Goal: Task Accomplishment & Management: Use online tool/utility

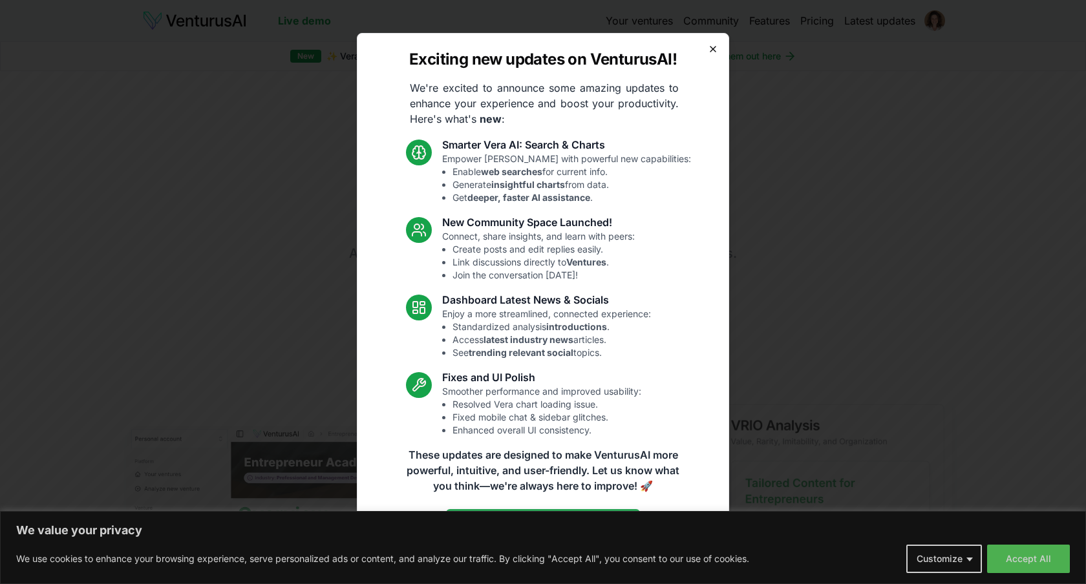
click at [713, 48] on icon "button" at bounding box center [712, 49] width 5 height 5
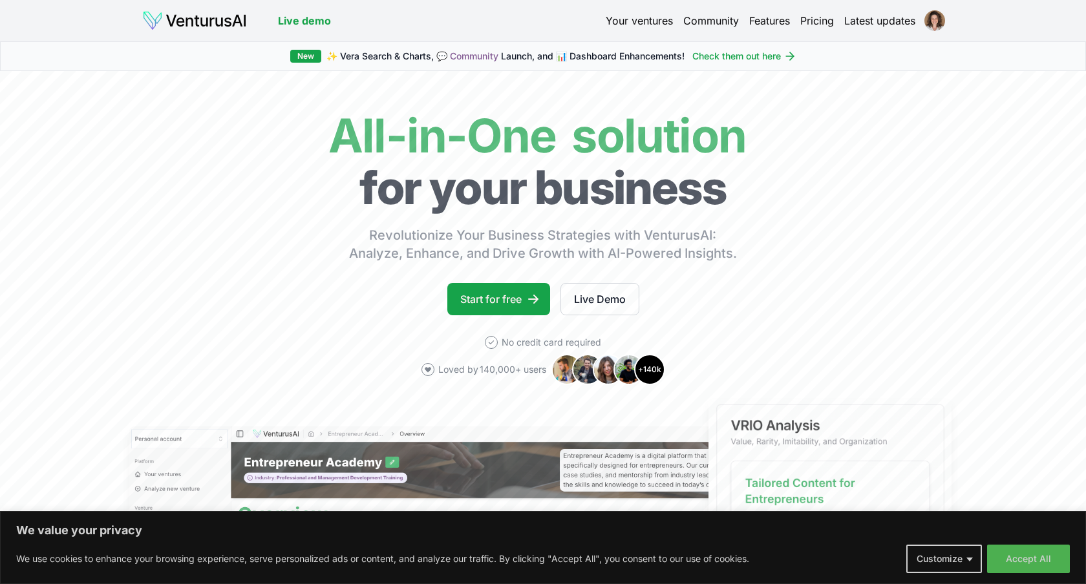
click at [1040, 547] on button "Accept All" at bounding box center [1028, 559] width 83 height 28
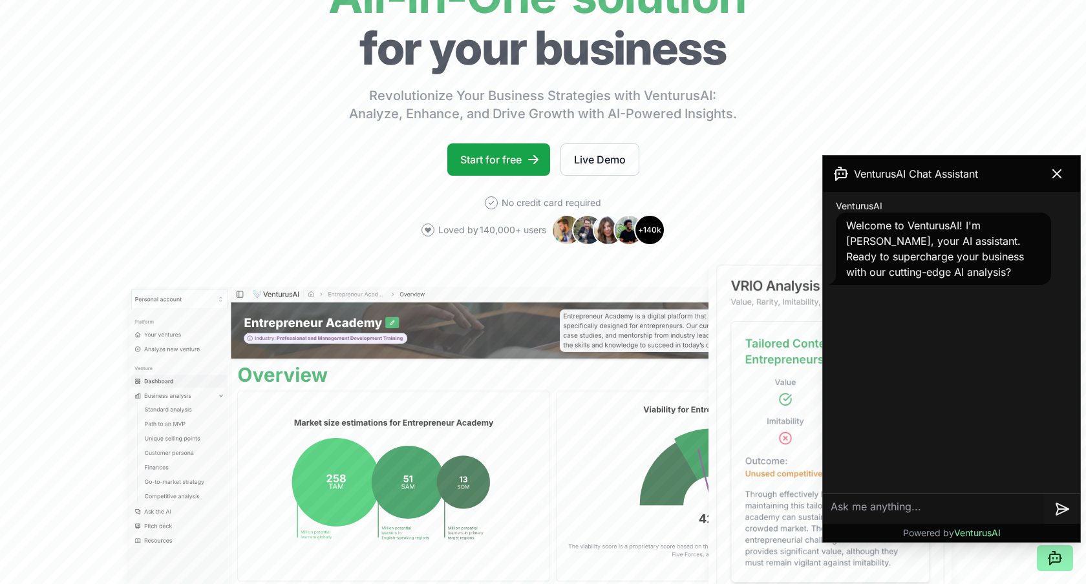
scroll to position [158, 0]
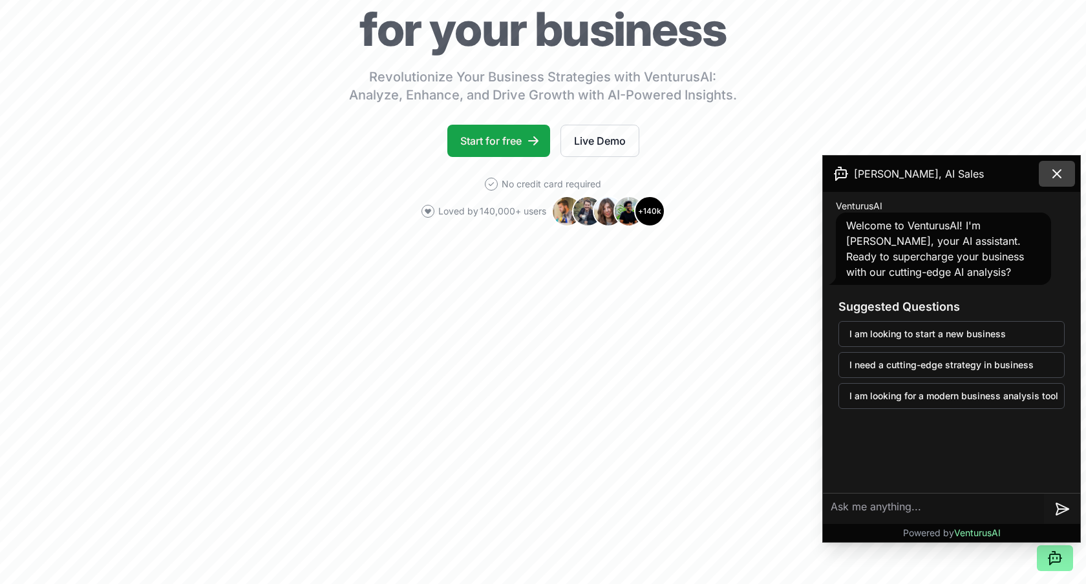
click at [1059, 173] on icon at bounding box center [1057, 174] width 16 height 16
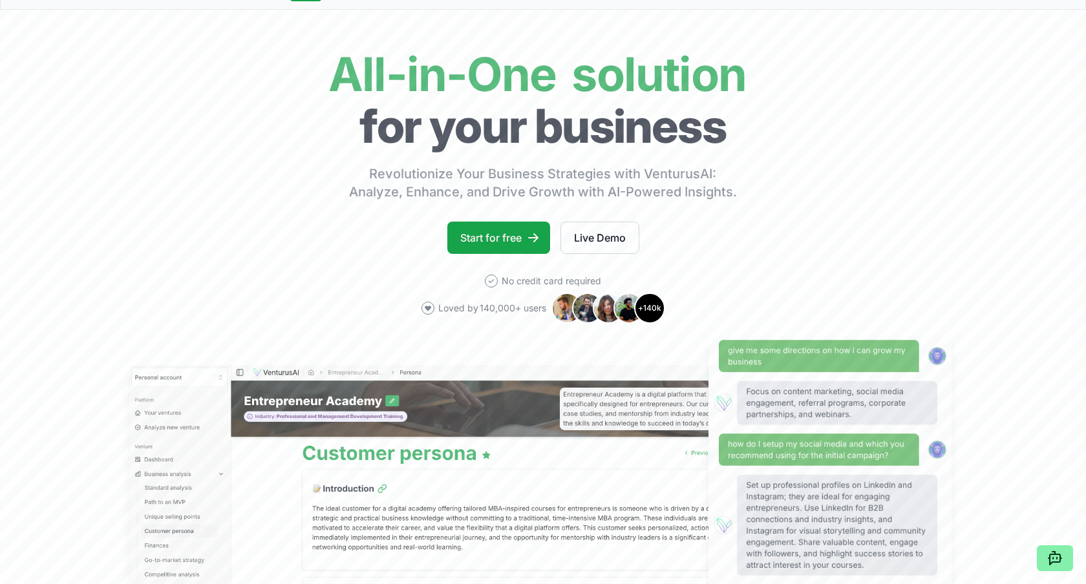
scroll to position [0, 0]
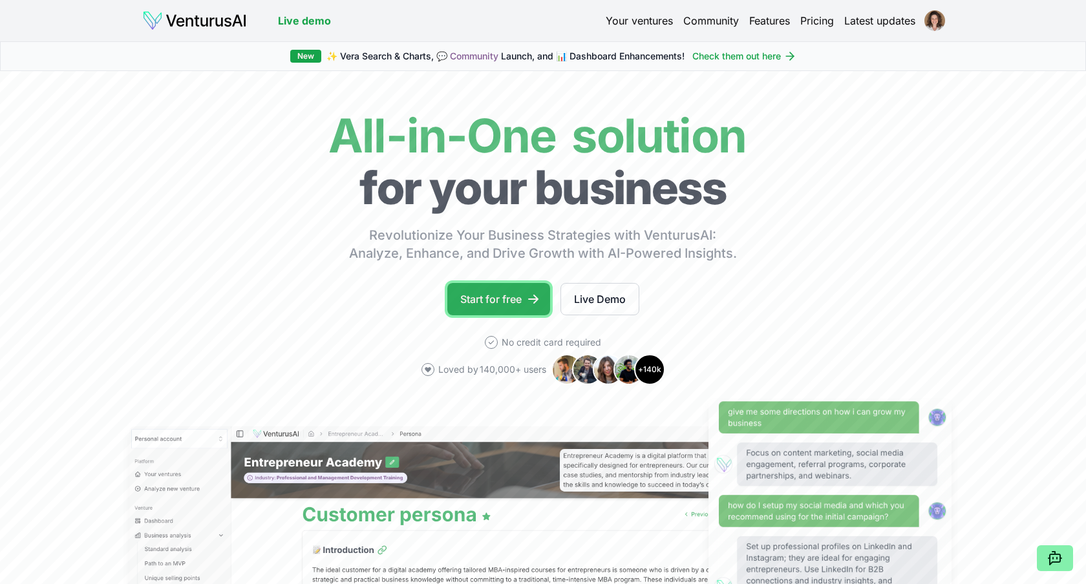
click at [507, 295] on link "Start for free" at bounding box center [498, 299] width 103 height 32
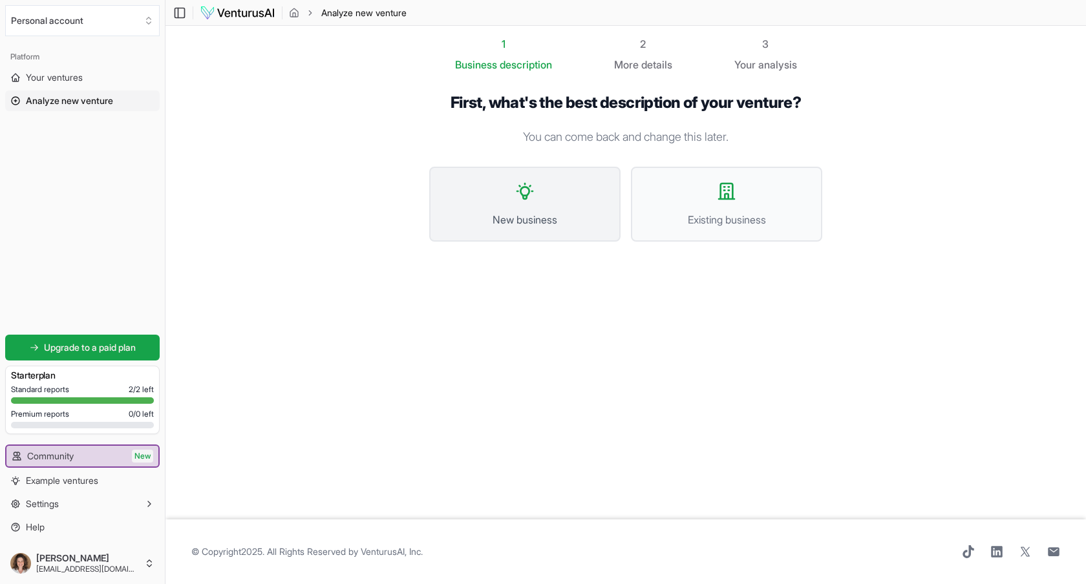
click at [538, 194] on button "New business" at bounding box center [524, 204] width 191 height 75
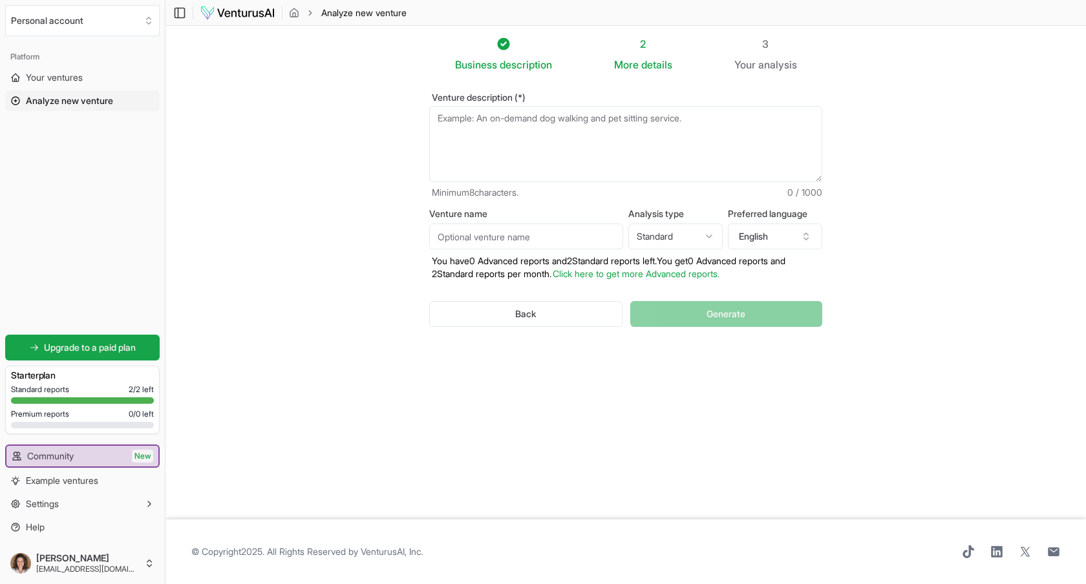
click at [702, 237] on html "We value your privacy We use cookies to enhance your browsing experience, serve…" at bounding box center [543, 292] width 1086 height 584
click at [765, 237] on button "English" at bounding box center [775, 237] width 94 height 26
type input "portug"
click at [783, 293] on div "Portuguese" at bounding box center [794, 294] width 167 height 21
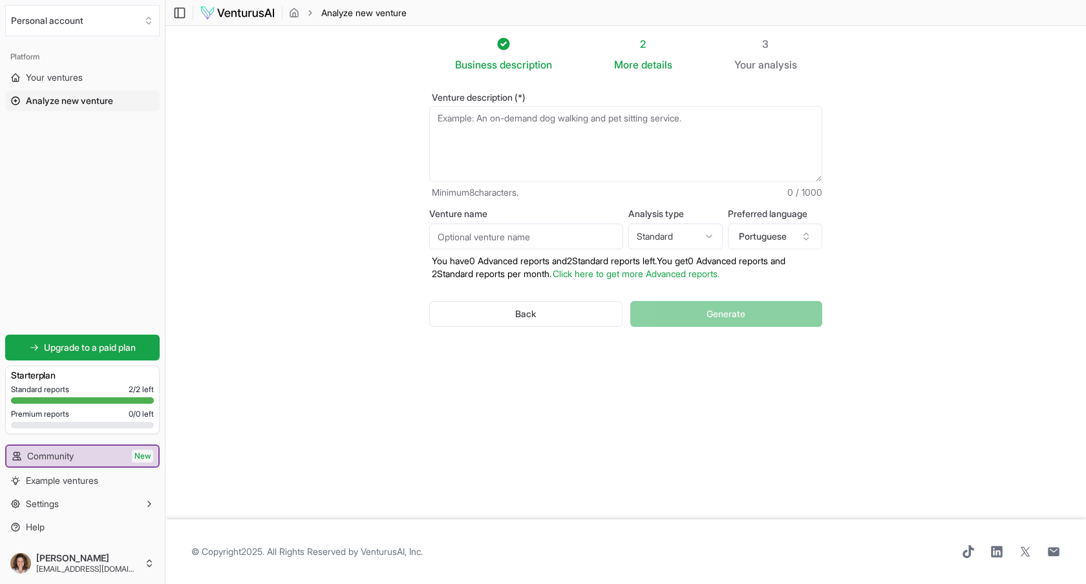
click at [539, 147] on textarea "Venture description (*)" at bounding box center [625, 144] width 393 height 76
paste textarea "“Ajudo empresas e organizações a enxergar como inclusão e neurodiversidade pode…"
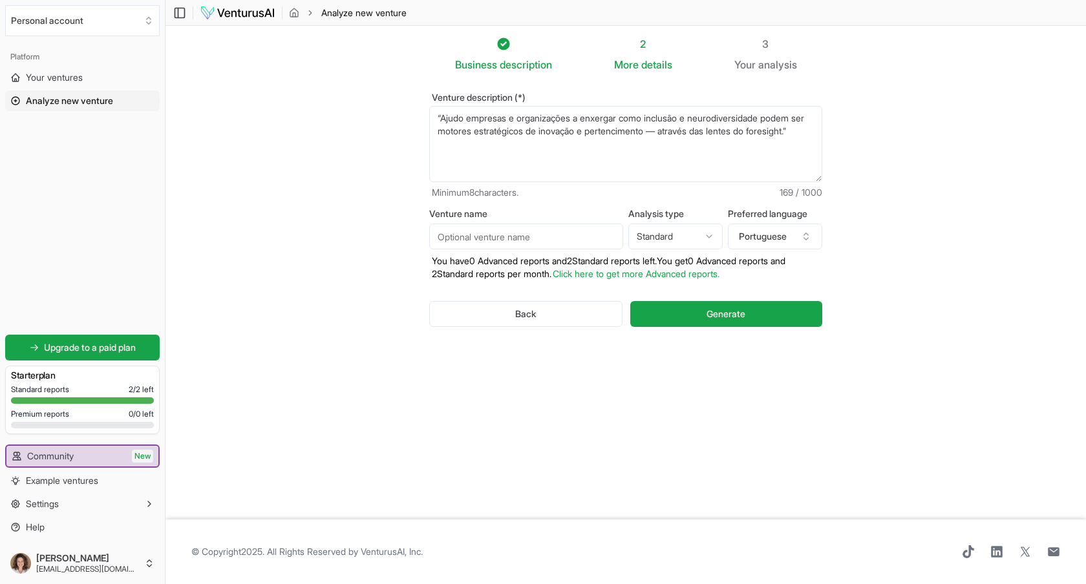
click at [443, 118] on textarea "“Ajudo empresas e organizações a enxergar como inclusão e neurodiversidade pode…" at bounding box center [625, 144] width 393 height 76
click at [447, 120] on textarea "“Ajudo empresas e organizações a enxergar como inclusão e neurodiversidade pode…" at bounding box center [625, 144] width 393 height 76
drag, startPoint x: 792, startPoint y: 134, endPoint x: 785, endPoint y: 134, distance: 7.1
click at [785, 134] on textarea "“Uma consultoria que ajuda empresas e organizações a enxergar como inclusão e n…" at bounding box center [625, 144] width 393 height 76
type textarea "“Uma consultoria que ajuda empresas e organizações a enxergar como inclusão e n…"
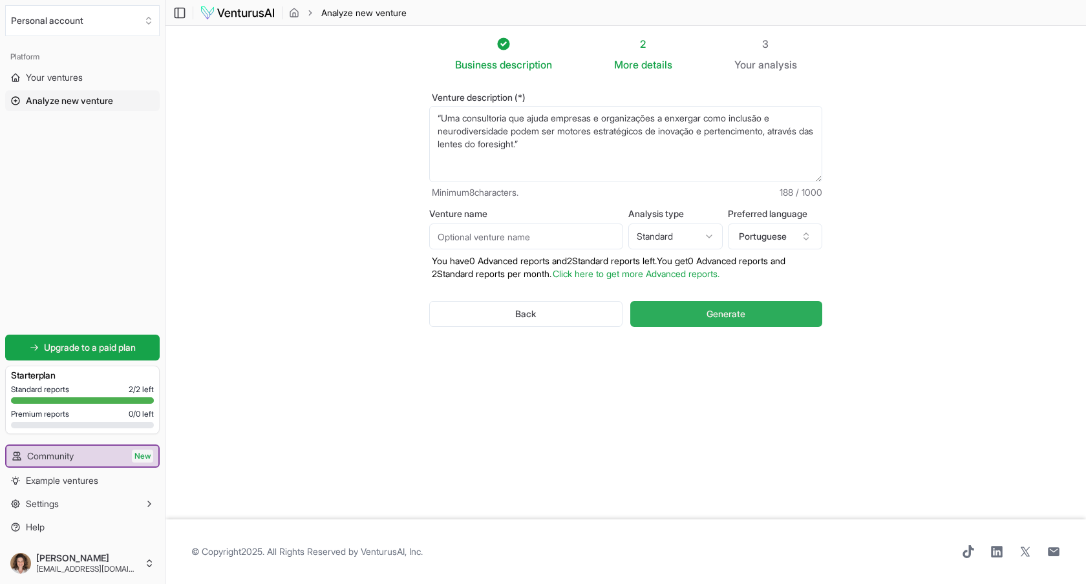
click at [716, 312] on span "Generate" at bounding box center [725, 314] width 39 height 13
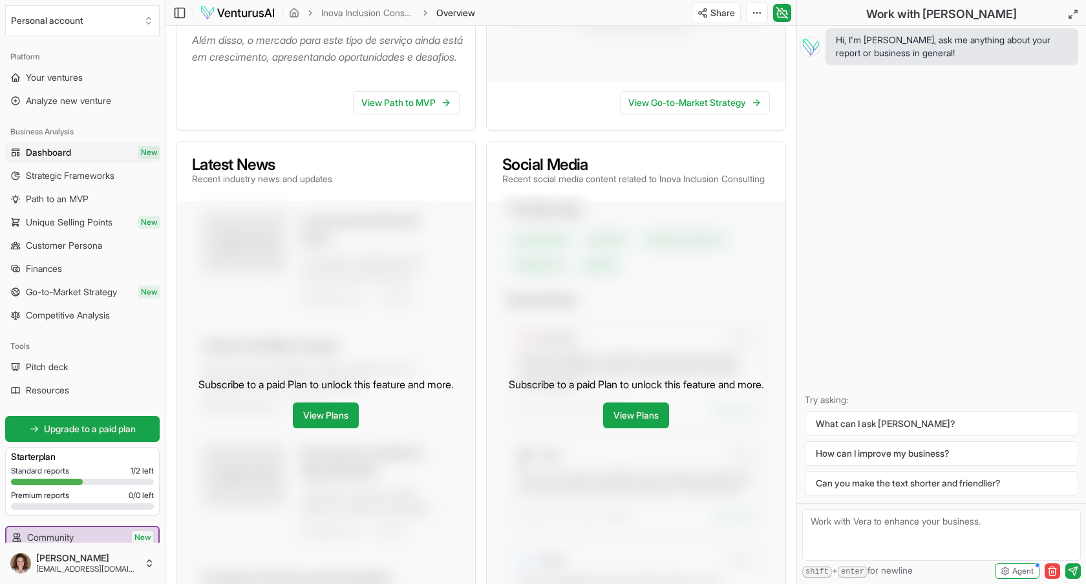
scroll to position [489, 0]
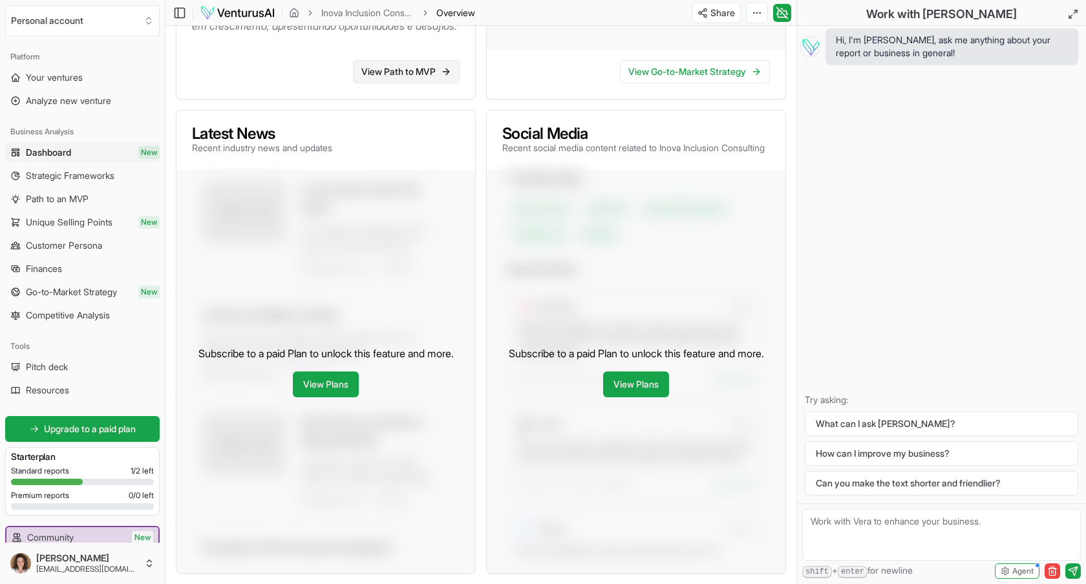
click at [410, 83] on link "View Path to MVP" at bounding box center [406, 71] width 107 height 23
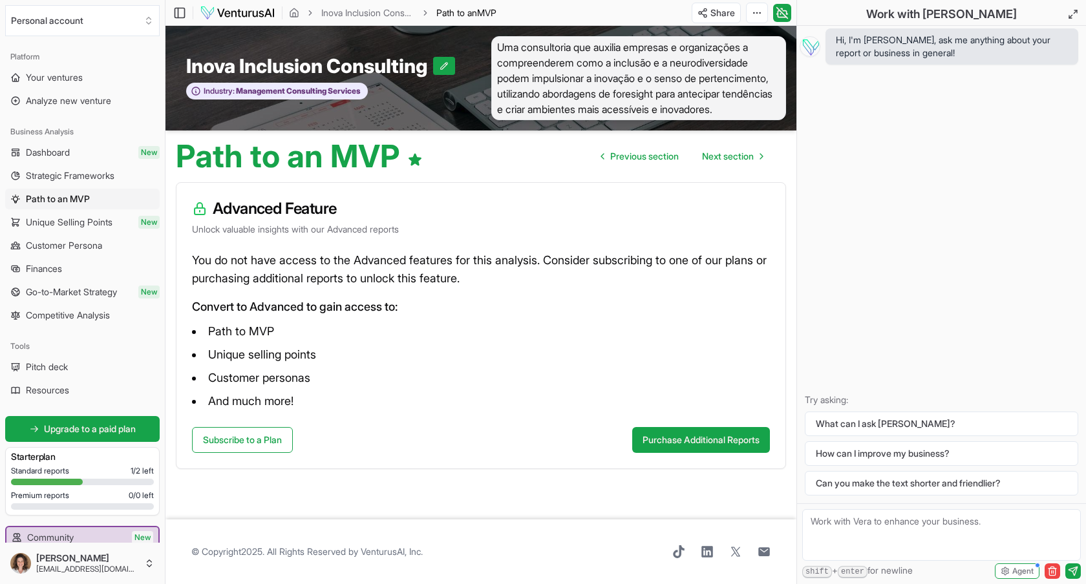
click at [69, 173] on span "Strategic Frameworks" at bounding box center [70, 175] width 89 height 13
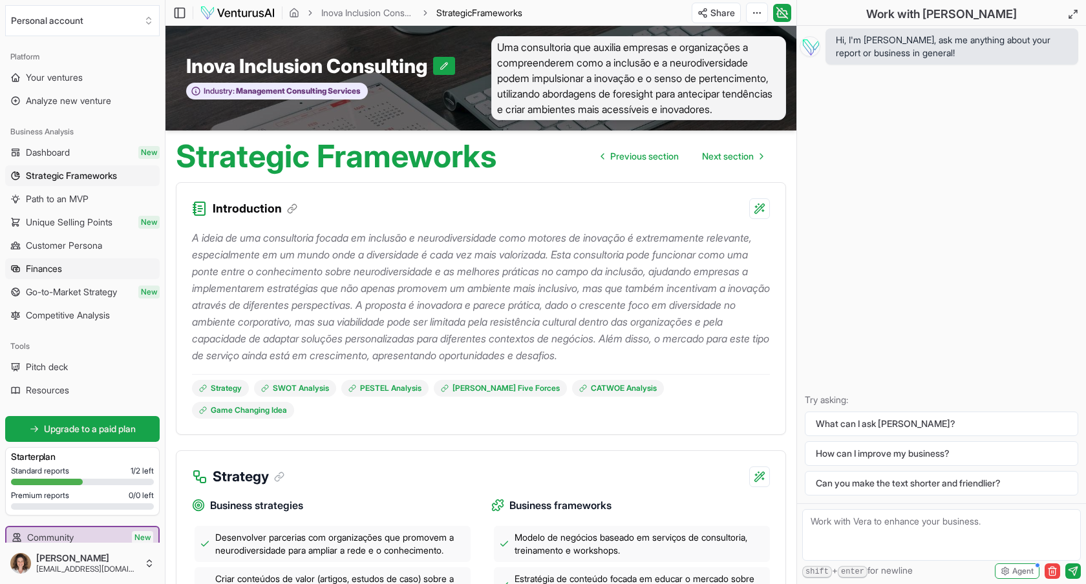
click at [78, 264] on link "Finances" at bounding box center [82, 268] width 154 height 21
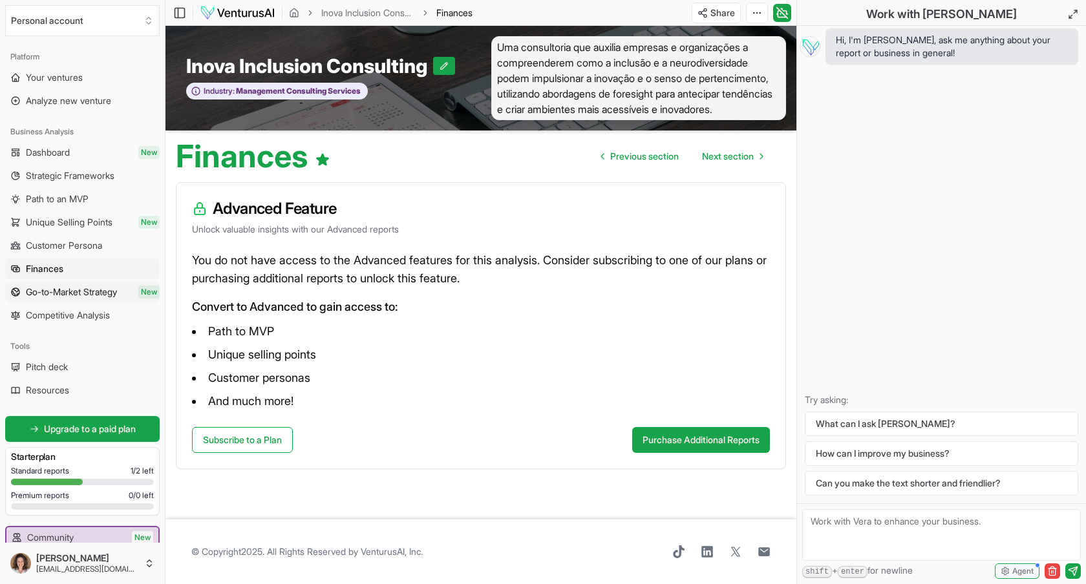
click at [83, 290] on span "Go-to-Market Strategy" at bounding box center [71, 292] width 91 height 13
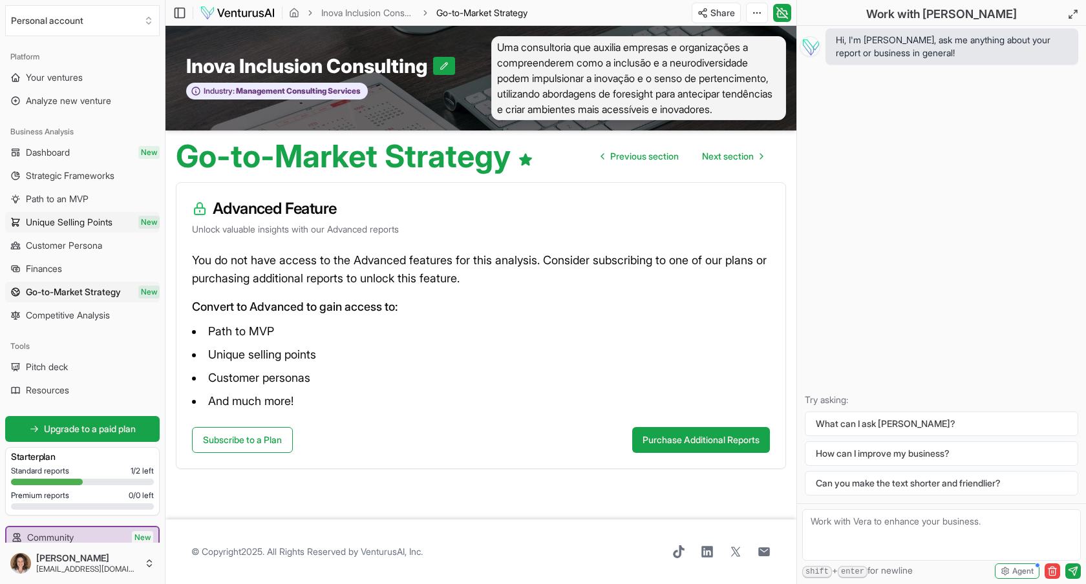
click at [84, 222] on span "Unique Selling Points" at bounding box center [69, 222] width 87 height 13
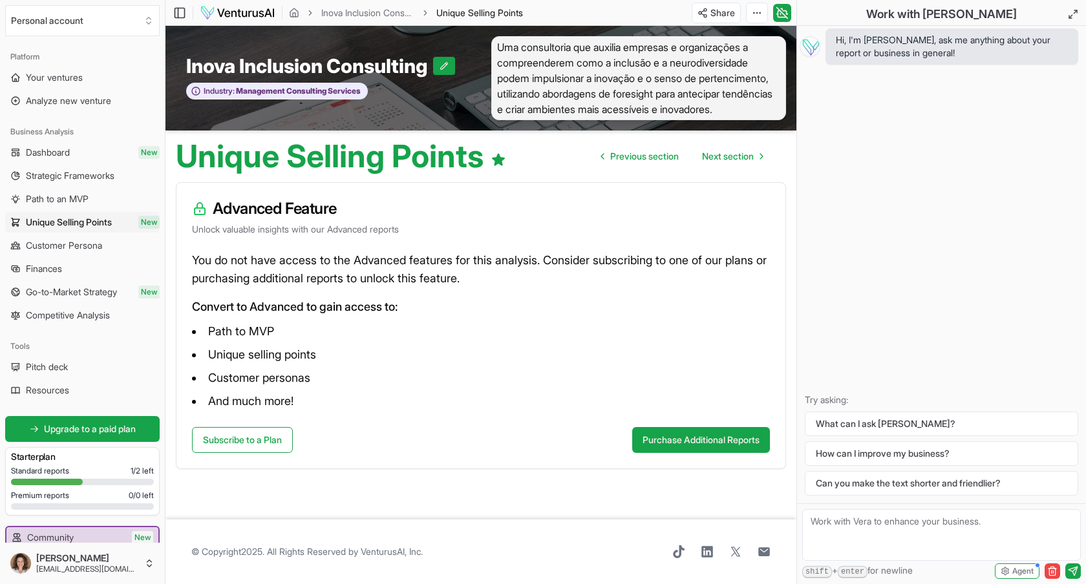
click at [89, 194] on span "Path to an MVP" at bounding box center [57, 199] width 63 height 13
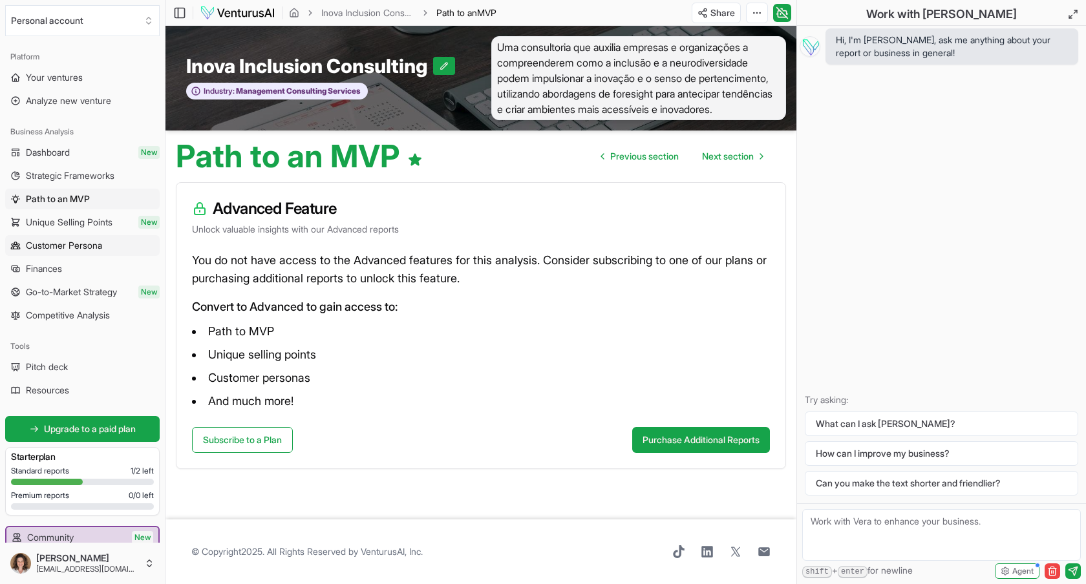
click at [90, 248] on span "Customer Persona" at bounding box center [64, 245] width 76 height 13
click at [85, 264] on link "Finances" at bounding box center [82, 268] width 154 height 21
click at [95, 315] on span "Competitive Analysis" at bounding box center [68, 315] width 84 height 13
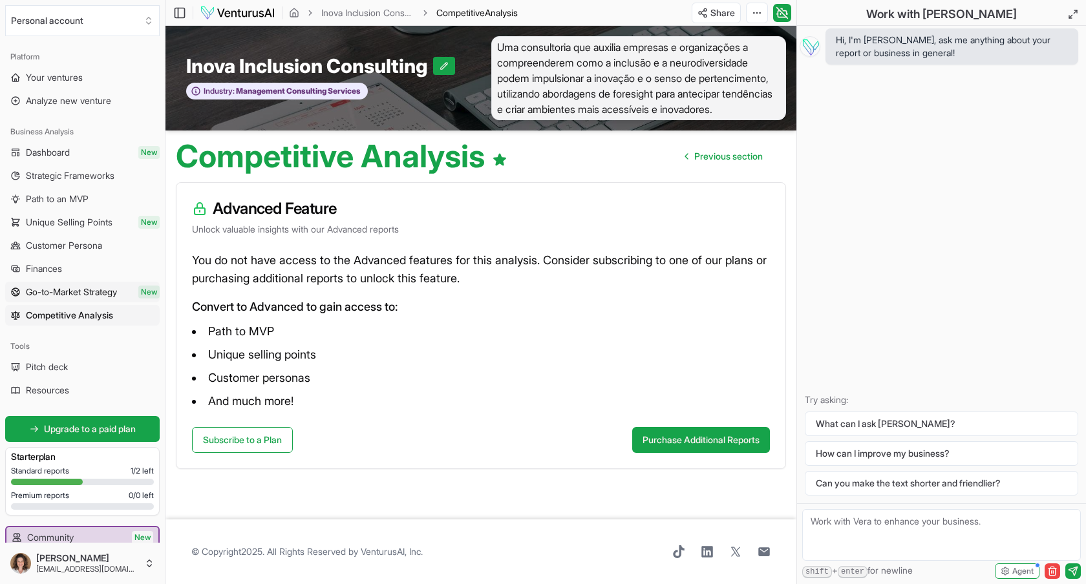
click at [96, 297] on span "Go-to-Market Strategy" at bounding box center [71, 292] width 91 height 13
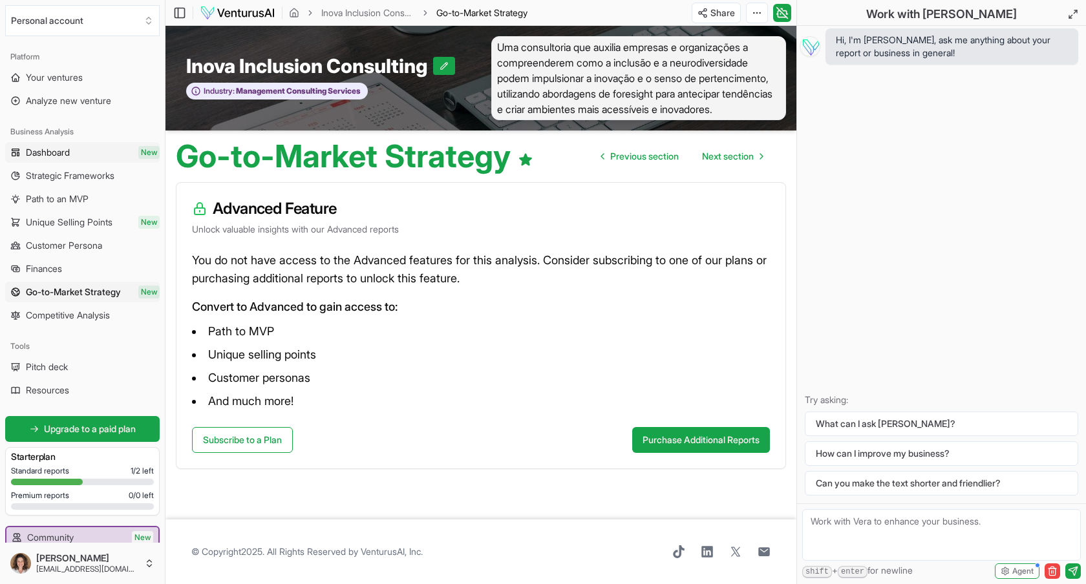
click at [85, 153] on link "Dashboard New" at bounding box center [82, 152] width 154 height 21
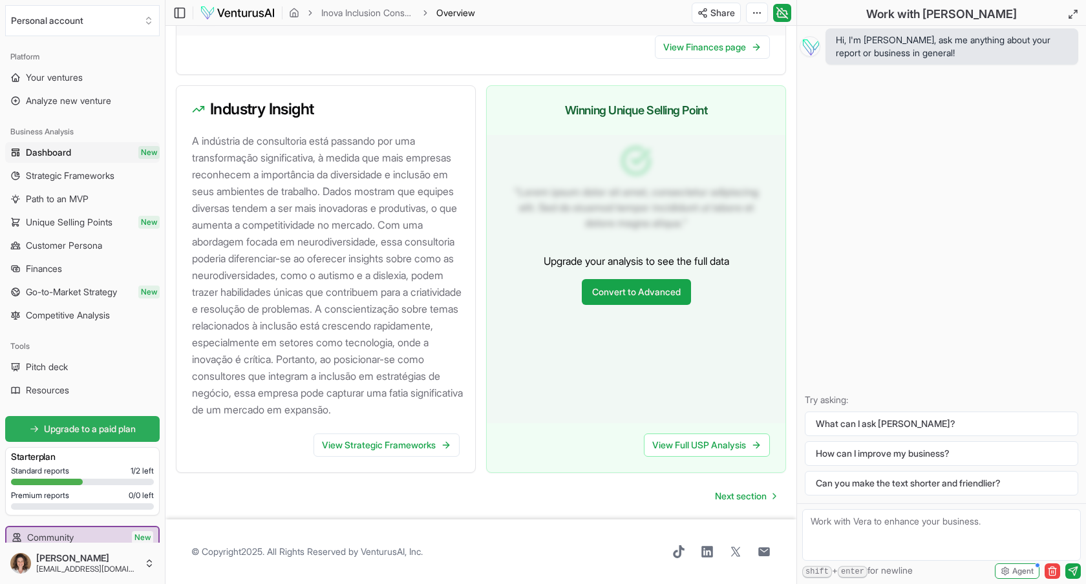
scroll to position [81, 0]
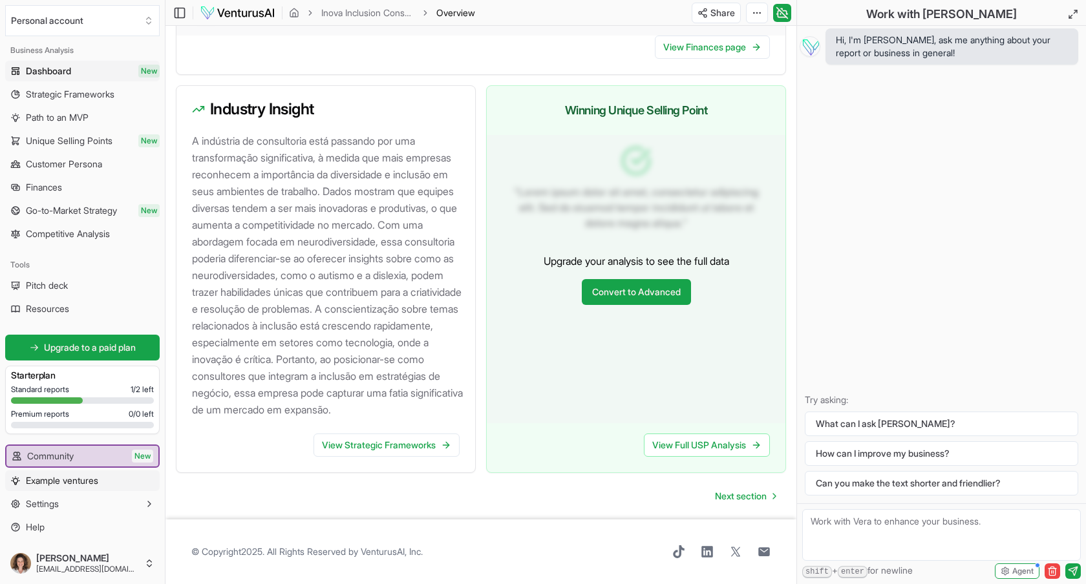
click at [86, 484] on span "Example ventures" at bounding box center [62, 480] width 72 height 13
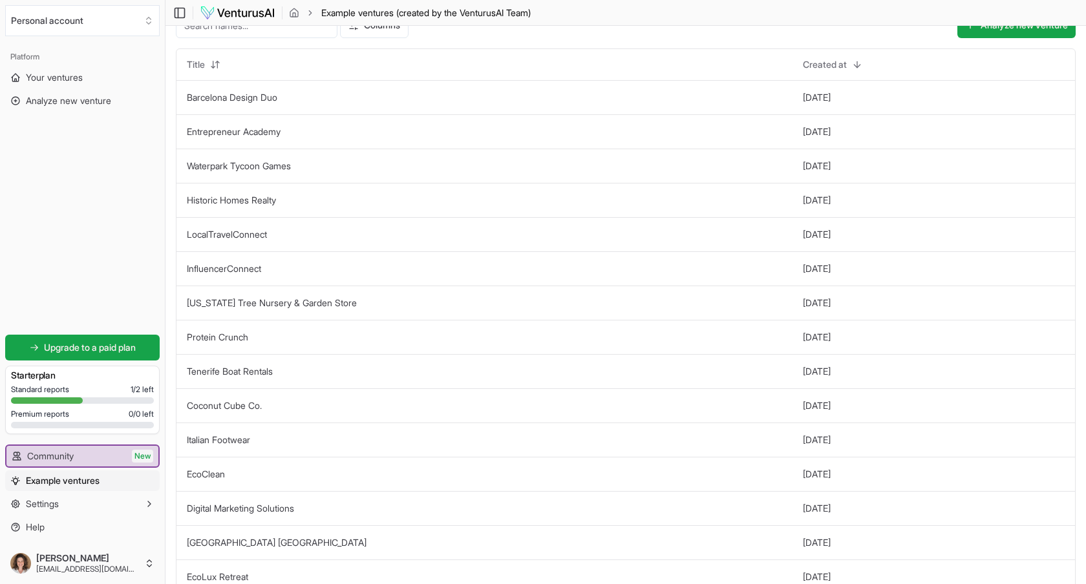
scroll to position [23, 0]
click at [70, 83] on span "Your ventures" at bounding box center [54, 77] width 57 height 13
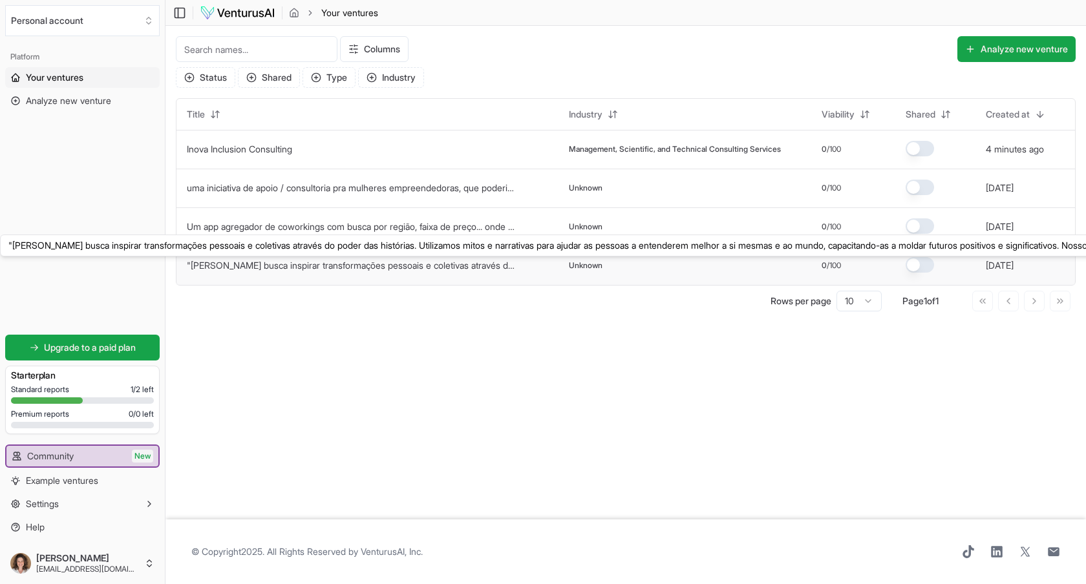
click at [316, 266] on link ""Alento busca inspirar transformações pessoais e coletivas através do poder das…" at bounding box center [1041, 265] width 1709 height 11
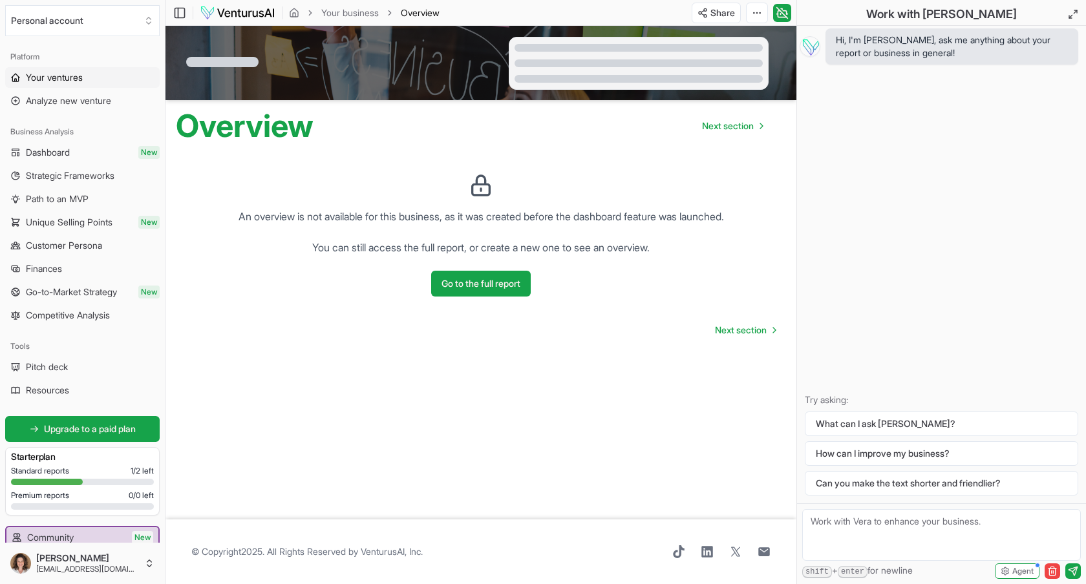
click at [58, 81] on span "Your ventures" at bounding box center [54, 77] width 57 height 13
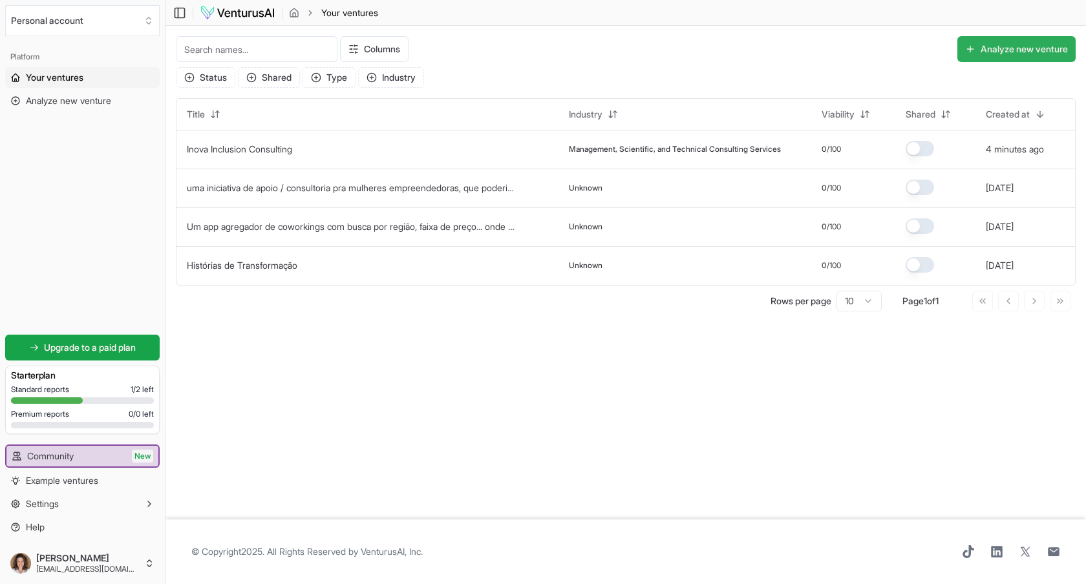
click at [989, 47] on button "Analyze new venture" at bounding box center [1016, 49] width 118 height 26
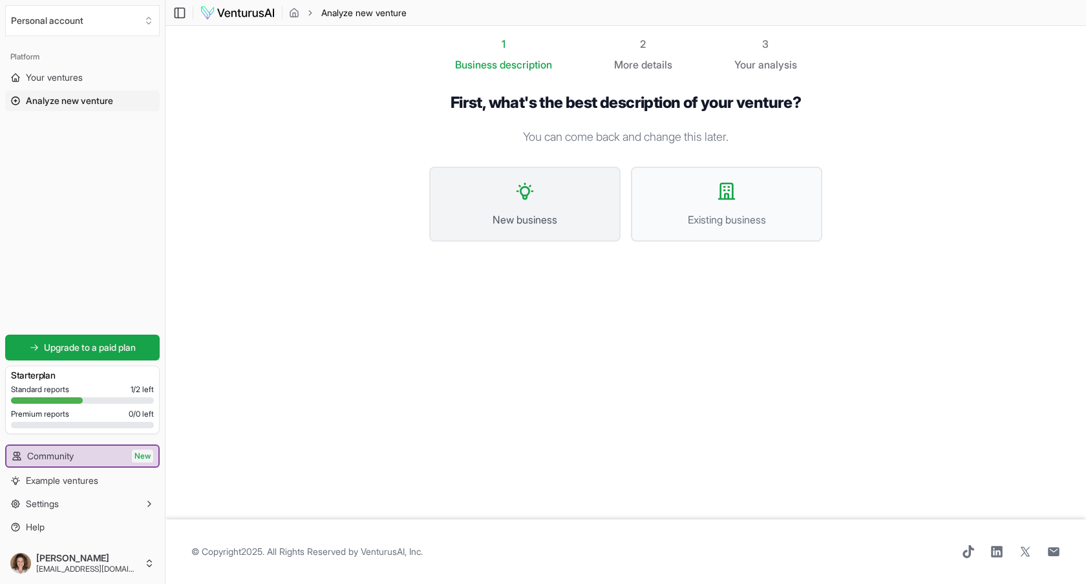
click at [527, 193] on icon at bounding box center [524, 191] width 21 height 21
click at [519, 209] on button "New business" at bounding box center [524, 204] width 191 height 75
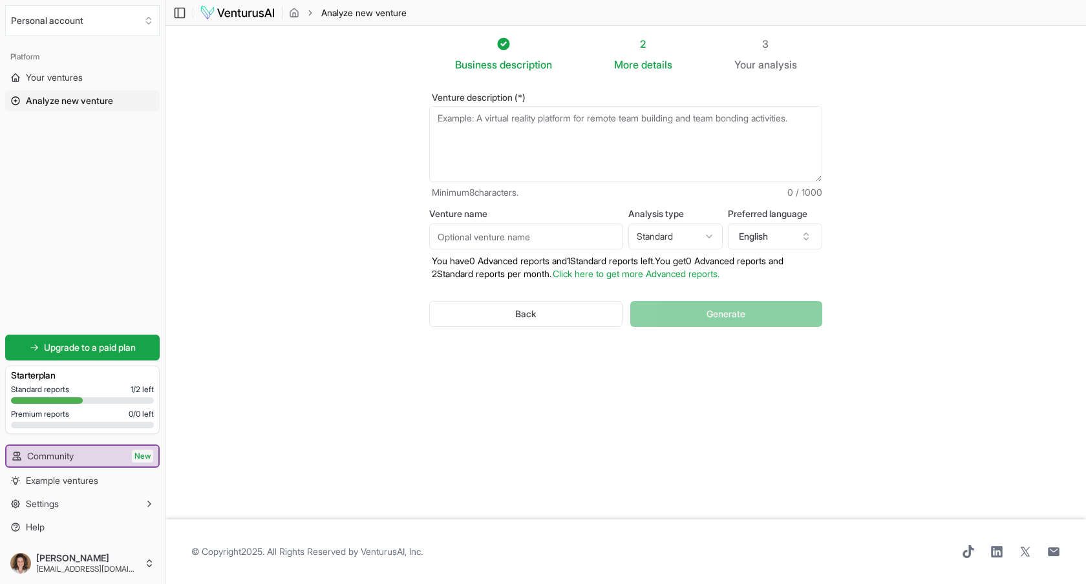
click at [476, 140] on textarea "Venture description (*)" at bounding box center [625, 144] width 393 height 76
paste textarea "Somos uma rede multidisciplinar e colaborativa que desenvolve iniciativas com f…"
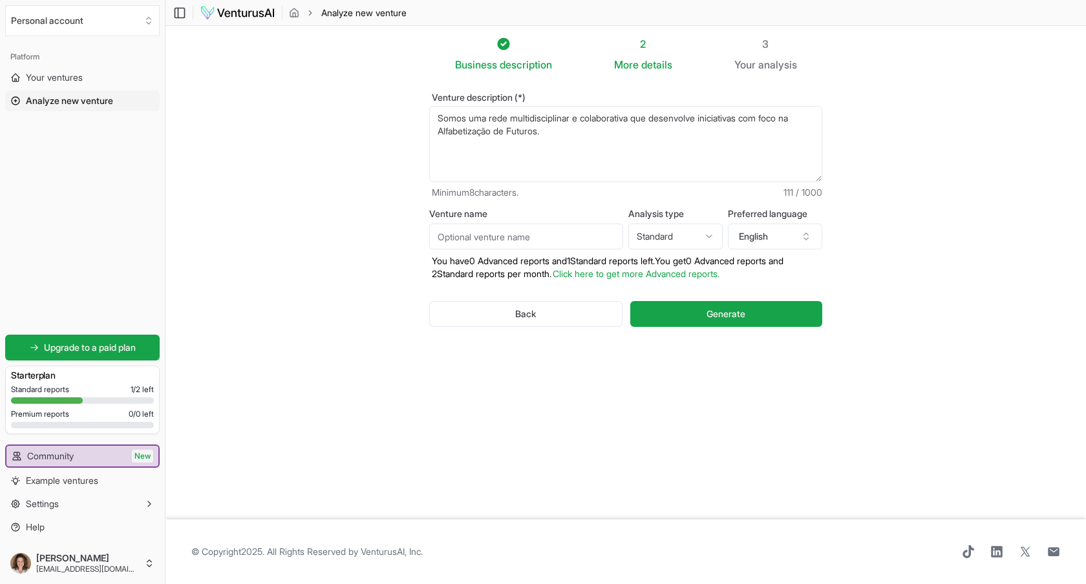
type textarea "Somos uma rede multidisciplinar e colaborativa que desenvolve iniciativas com f…"
click at [472, 230] on input "Venture name" at bounding box center [526, 237] width 194 height 26
type input "Futuros Plurais"
click at [745, 238] on button "English" at bounding box center [775, 237] width 94 height 26
type input "portu"
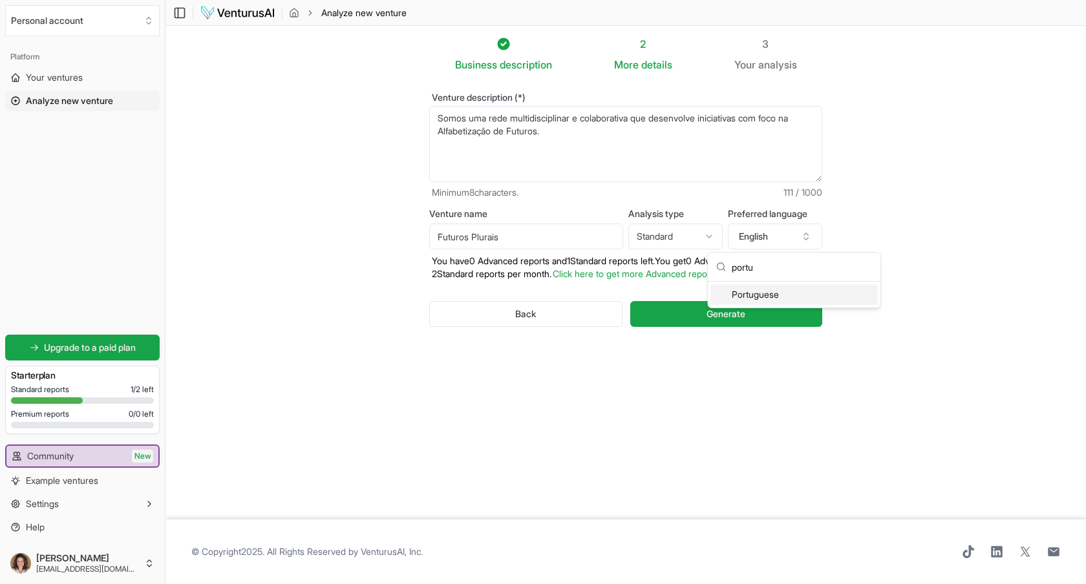
click at [770, 295] on div "Portuguese" at bounding box center [794, 294] width 167 height 21
drag, startPoint x: 473, startPoint y: 117, endPoint x: 434, endPoint y: 114, distance: 38.9
click at [430, 116] on textarea "Somos uma rede multidisciplinar e colaborativa que desenvolve iniciativas com f…" at bounding box center [625, 144] width 393 height 76
click at [568, 134] on textarea "Somos uma rede multidisciplinar e colaborativa que desenvolve iniciativas com f…" at bounding box center [625, 144] width 393 height 76
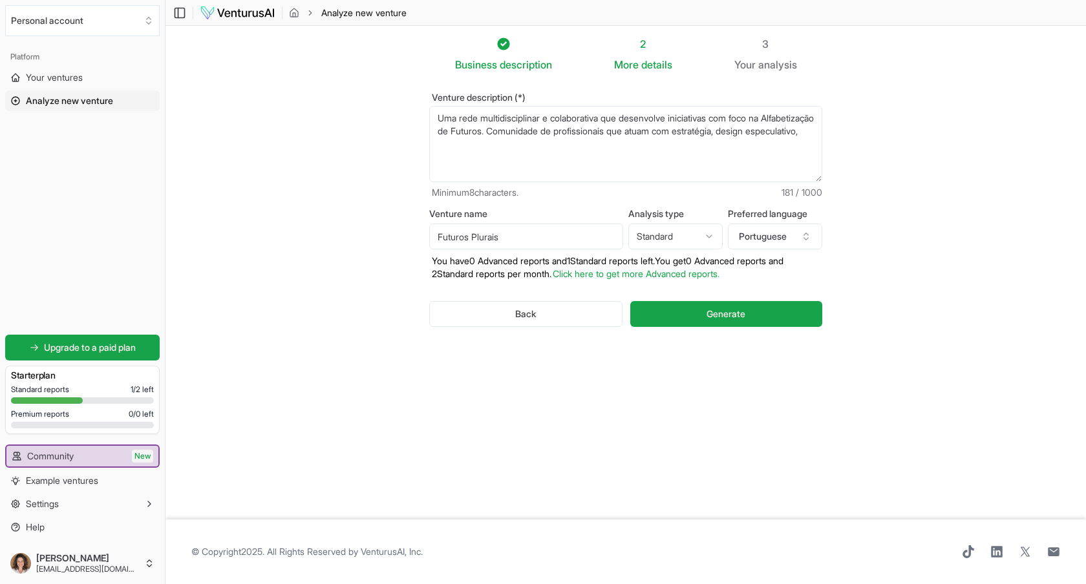
drag, startPoint x: 788, startPoint y: 133, endPoint x: 804, endPoint y: 138, distance: 17.0
click at [787, 133] on textarea "Somos uma rede multidisciplinar e colaborativa que desenvolve iniciativas com f…" at bounding box center [625, 144] width 393 height 76
click at [575, 143] on textarea "Somos uma rede multidisciplinar e colaborativa que desenvolve iniciativas com f…" at bounding box center [625, 144] width 393 height 76
click at [551, 131] on textarea "Somos uma rede multidisciplinar e colaborativa que desenvolve iniciativas com f…" at bounding box center [625, 144] width 393 height 76
drag, startPoint x: 542, startPoint y: 131, endPoint x: 561, endPoint y: 137, distance: 19.6
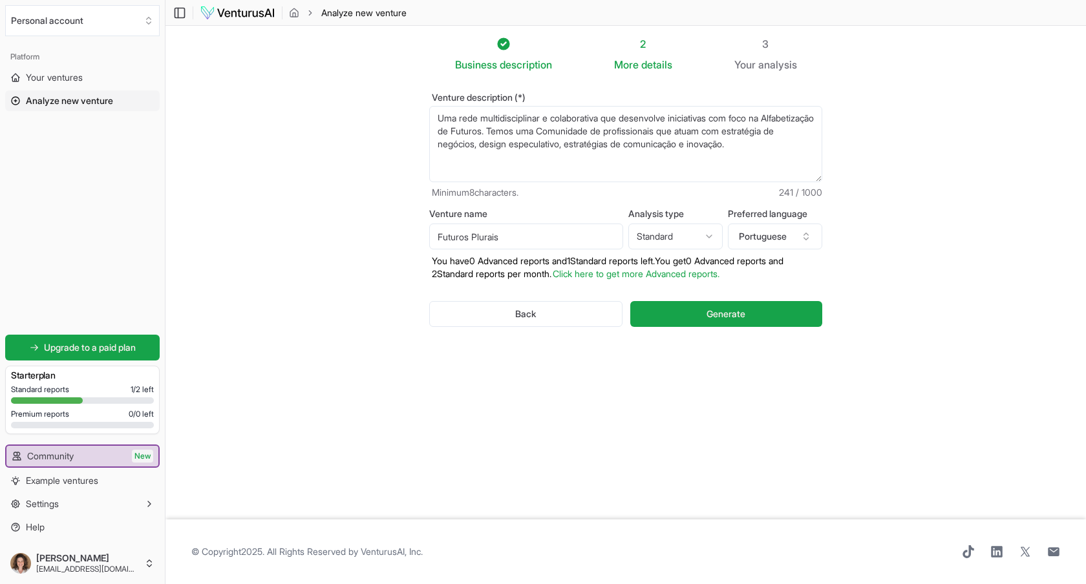
click at [542, 131] on textarea "Somos uma rede multidisciplinar e colaborativa que desenvolve iniciativas com f…" at bounding box center [625, 144] width 393 height 76
click at [646, 131] on textarea "Somos uma rede multidisciplinar e colaborativa que desenvolve iniciativas com f…" at bounding box center [625, 144] width 393 height 76
click at [503, 156] on textarea "Somos uma rede multidisciplinar e colaborativa que desenvolve iniciativas com f…" at bounding box center [625, 144] width 393 height 76
click at [696, 131] on textarea "Somos uma rede multidisciplinar e colaborativa que desenvolve iniciativas com f…" at bounding box center [625, 144] width 393 height 76
click at [567, 160] on textarea "Somos uma rede multidisciplinar e colaborativa que desenvolve iniciativas com f…" at bounding box center [625, 144] width 393 height 76
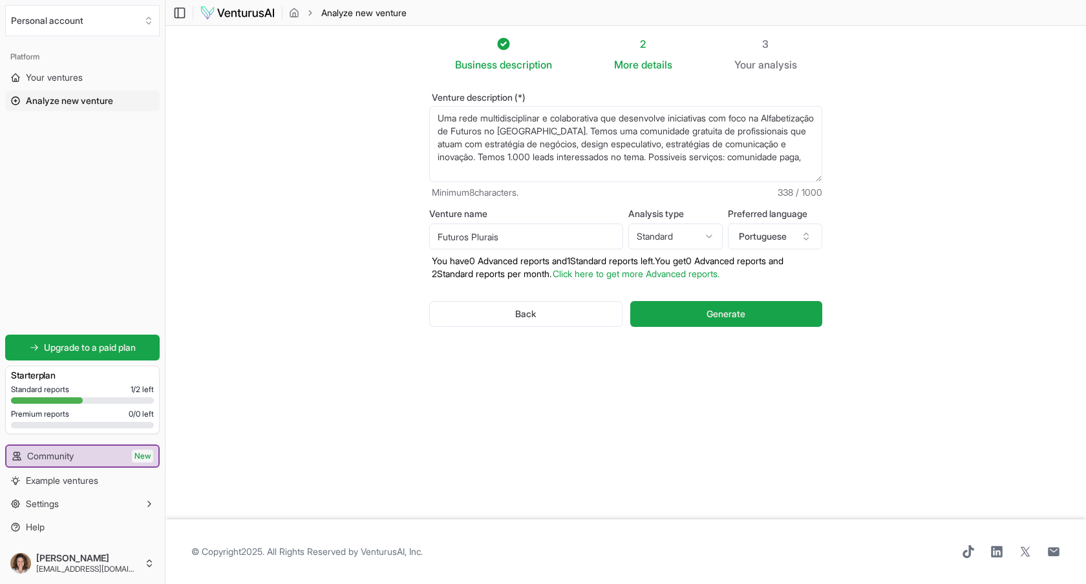
drag, startPoint x: 521, startPoint y: 174, endPoint x: 492, endPoint y: 173, distance: 28.4
click at [492, 173] on textarea "Somos uma rede multidisciplinar e colaborativa que desenvolve iniciativas com f…" at bounding box center [625, 144] width 393 height 76
click at [525, 173] on textarea "Somos uma rede multidisciplinar e colaborativa que desenvolve iniciativas com f…" at bounding box center [625, 144] width 393 height 76
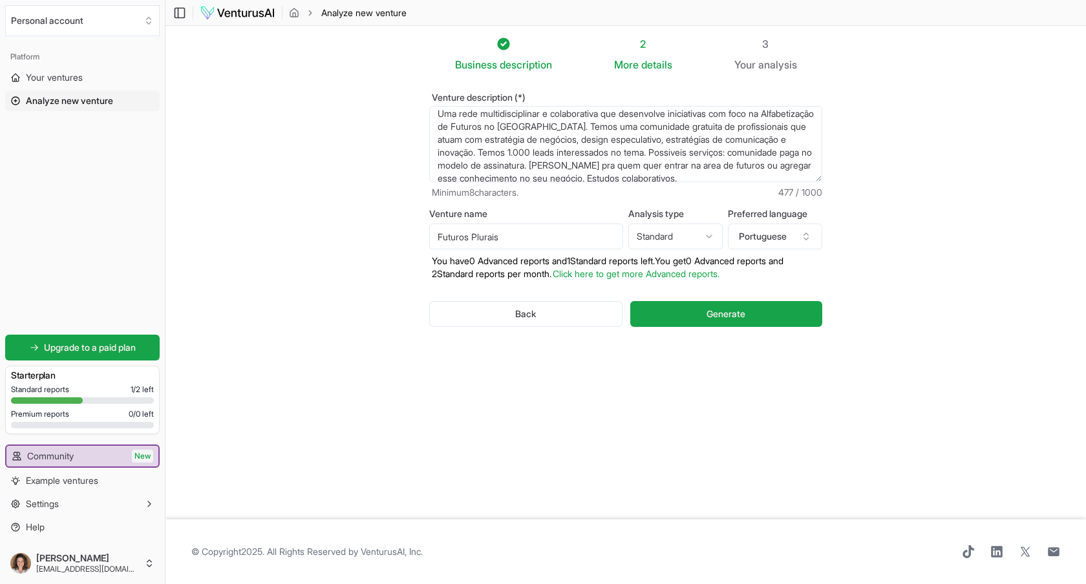
scroll to position [5, 0]
click at [503, 153] on textarea "Somos uma rede multidisciplinar e colaborativa que desenvolve iniciativas com f…" at bounding box center [625, 144] width 393 height 76
drag, startPoint x: 538, startPoint y: 155, endPoint x: 552, endPoint y: 157, distance: 14.3
click at [538, 155] on textarea "Somos uma rede multidisciplinar e colaborativa que desenvolve iniciativas com f…" at bounding box center [625, 144] width 393 height 76
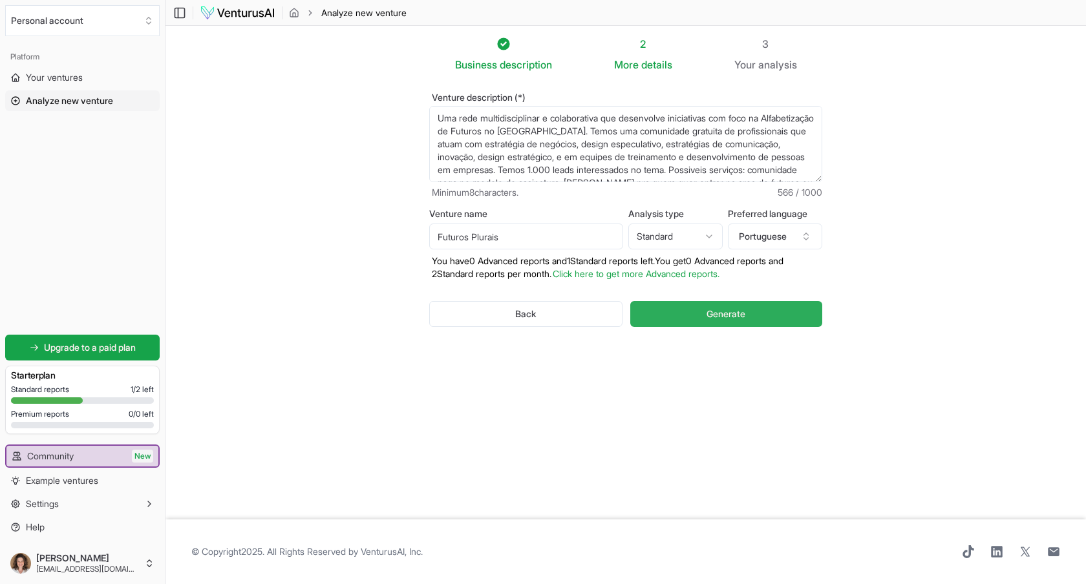
type textarea "Uma rede multidisciplinar e colaborativa que desenvolve iniciativas com foco na…"
click at [699, 306] on button "Generate" at bounding box center [726, 314] width 192 height 26
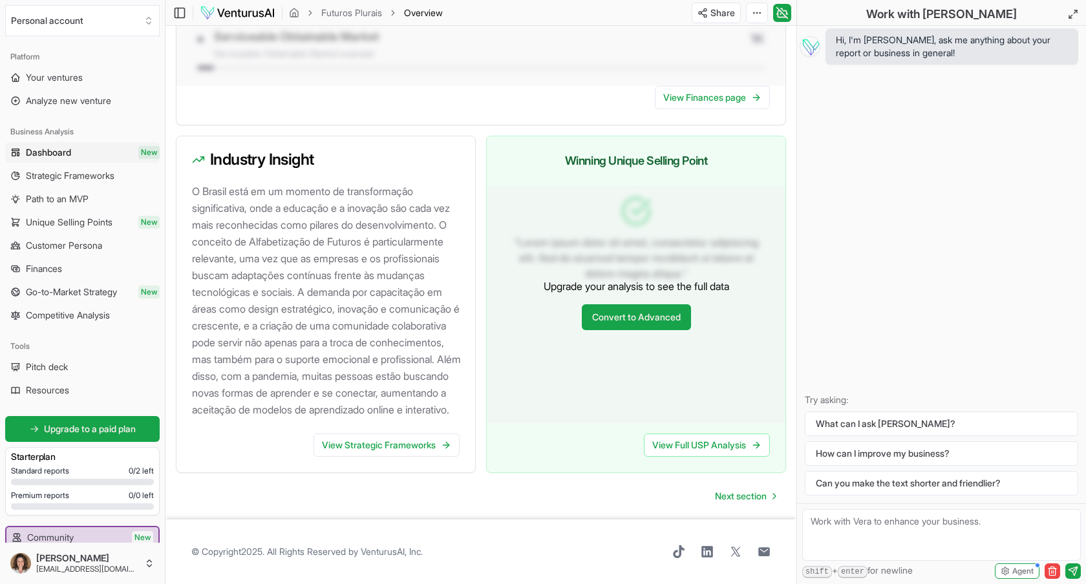
scroll to position [1274, 0]
click at [75, 169] on link "Strategic Frameworks" at bounding box center [82, 175] width 154 height 21
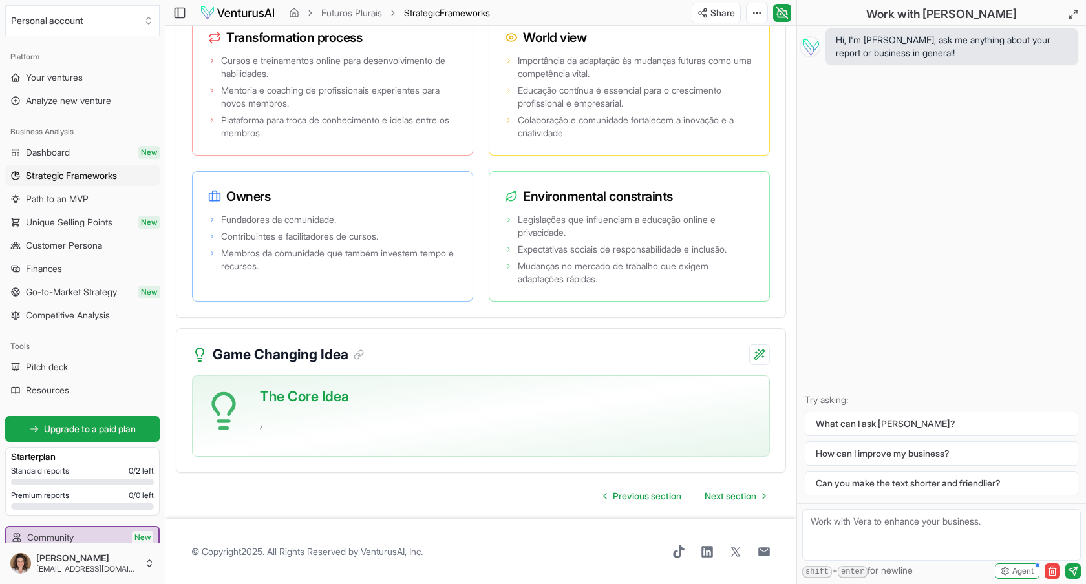
scroll to position [10032, 0]
click at [879, 452] on button "How can I improve my business?" at bounding box center [941, 453] width 273 height 25
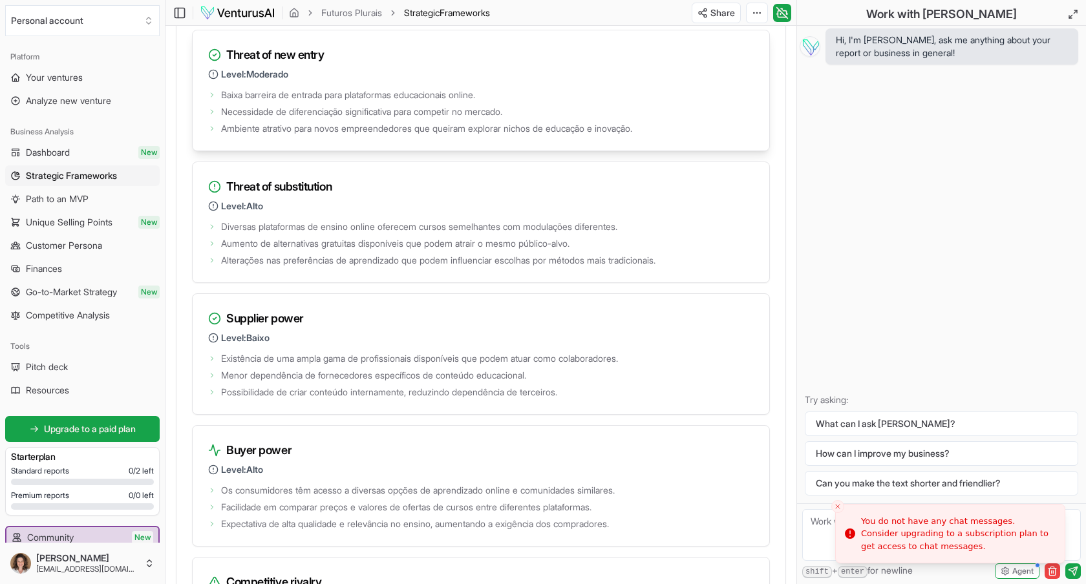
scroll to position [8938, 0]
